Goal: Task Accomplishment & Management: Complete application form

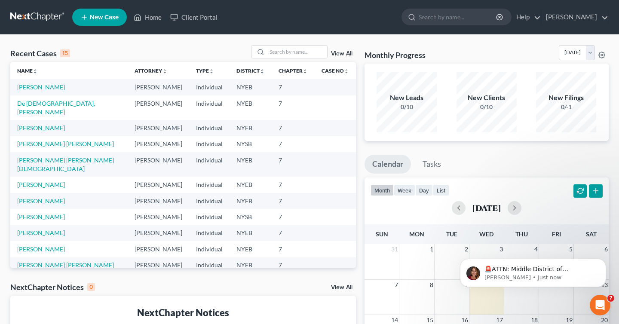
click at [96, 17] on span "New Case" at bounding box center [104, 17] width 29 height 6
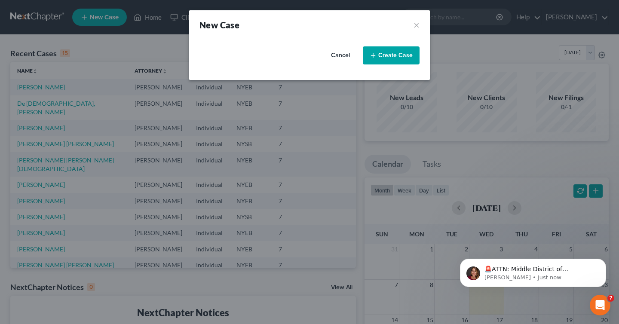
select select "53"
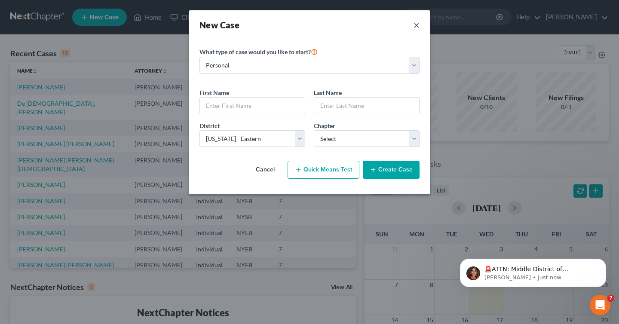
drag, startPoint x: 417, startPoint y: 27, endPoint x: 388, endPoint y: 95, distance: 73.4
click at [388, 95] on div "New Case × Please select case type * Bankruptcy Bankruptcy What type of case wo…" at bounding box center [309, 102] width 241 height 184
click at [416, 23] on button "×" at bounding box center [416, 25] width 6 height 12
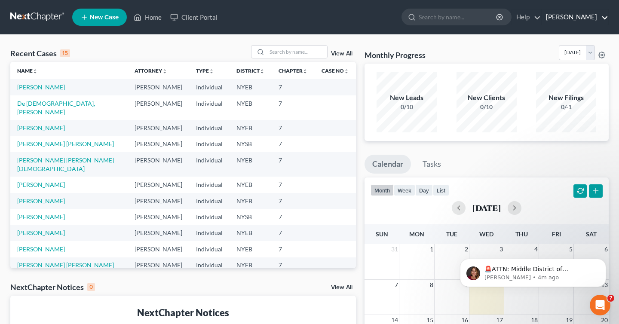
click at [557, 20] on link "[PERSON_NAME]" at bounding box center [574, 16] width 67 height 15
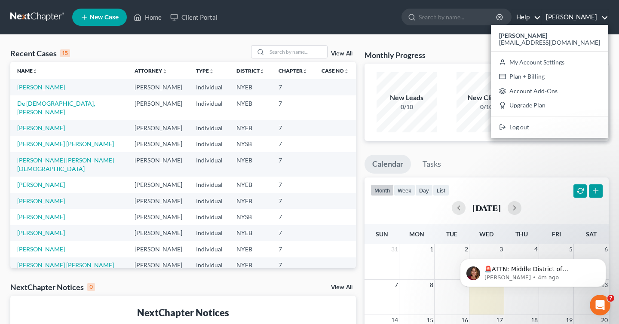
click at [541, 18] on link "Help" at bounding box center [526, 16] width 29 height 15
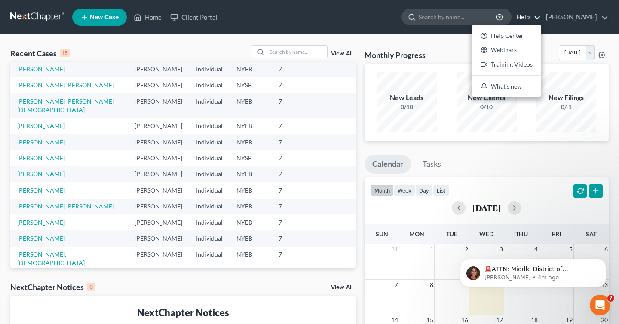
click at [440, 24] on input "search" at bounding box center [458, 17] width 79 height 16
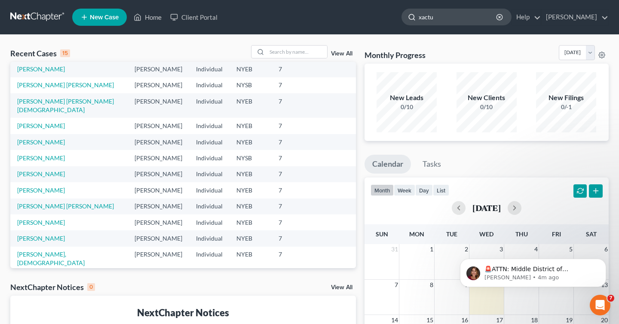
type input "xactus"
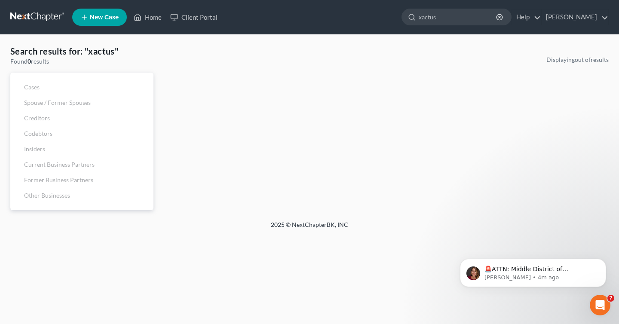
click at [55, 21] on link at bounding box center [37, 16] width 55 height 15
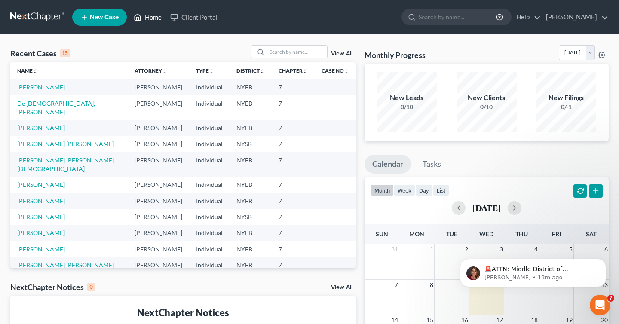
click at [153, 18] on link "Home" at bounding box center [147, 16] width 37 height 15
click at [197, 23] on link "Client Portal" at bounding box center [194, 16] width 56 height 15
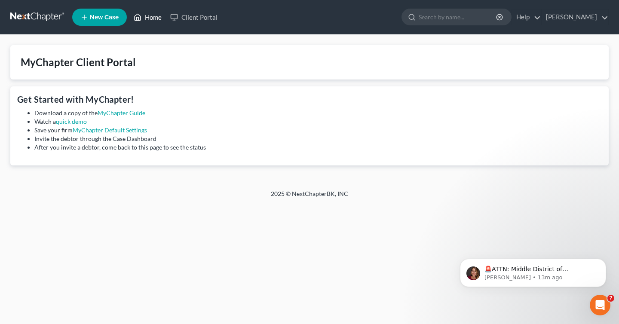
click at [148, 17] on link "Home" at bounding box center [147, 16] width 37 height 15
